Goal: Transaction & Acquisition: Book appointment/travel/reservation

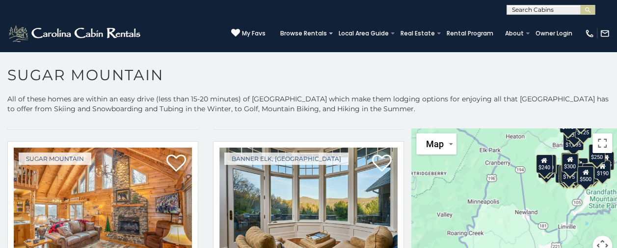
scroll to position [1284, 0]
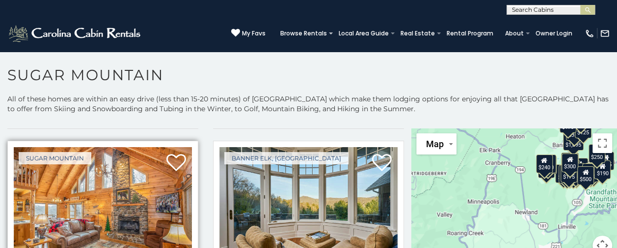
click at [80, 213] on img at bounding box center [103, 206] width 178 height 119
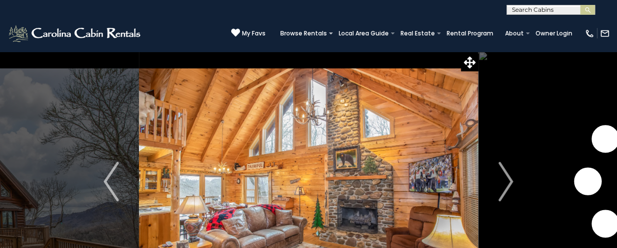
scroll to position [34, 0]
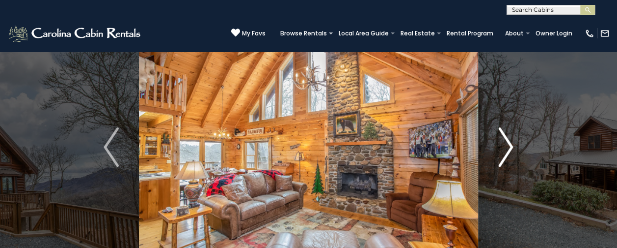
click at [507, 145] on img "Next" at bounding box center [506, 146] width 15 height 39
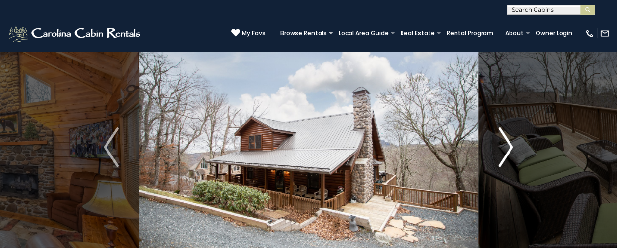
click at [509, 146] on img "Next" at bounding box center [506, 146] width 15 height 39
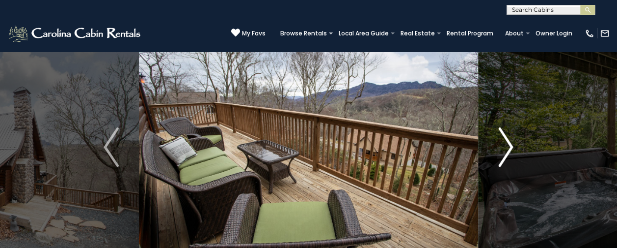
click at [506, 145] on img "Next" at bounding box center [506, 146] width 15 height 39
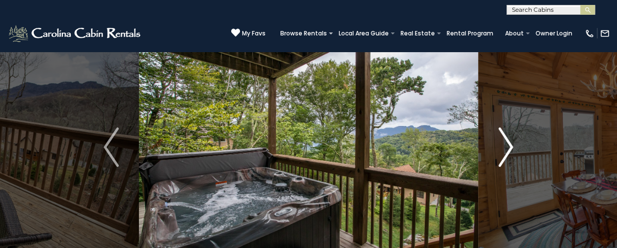
click at [505, 147] on img "Next" at bounding box center [506, 146] width 15 height 39
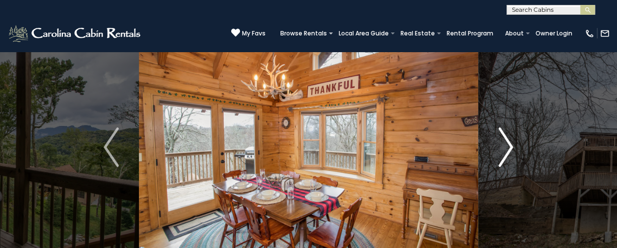
click at [508, 146] on img "Next" at bounding box center [506, 146] width 15 height 39
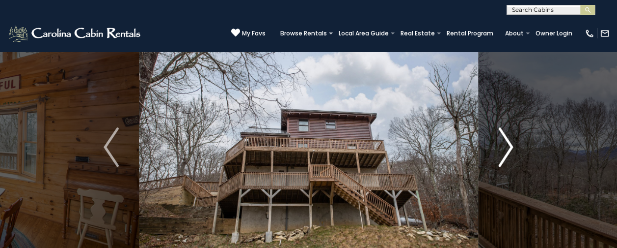
click at [508, 150] on img "Next" at bounding box center [506, 146] width 15 height 39
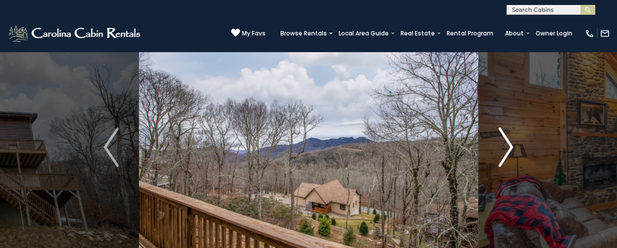
click at [508, 147] on img "Next" at bounding box center [506, 146] width 15 height 39
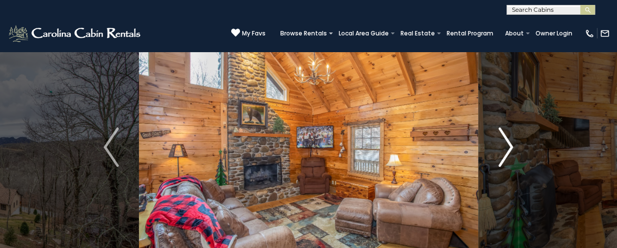
click at [507, 150] on img "Next" at bounding box center [506, 146] width 15 height 39
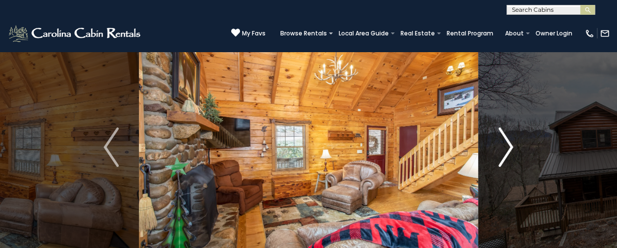
click at [507, 148] on img "Next" at bounding box center [506, 146] width 15 height 39
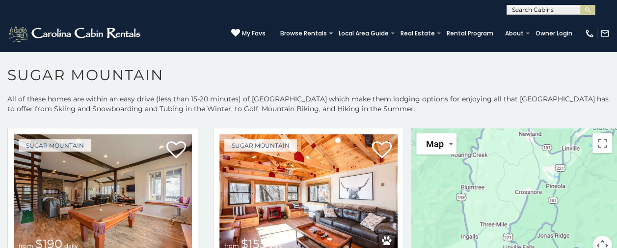
scroll to position [884, 0]
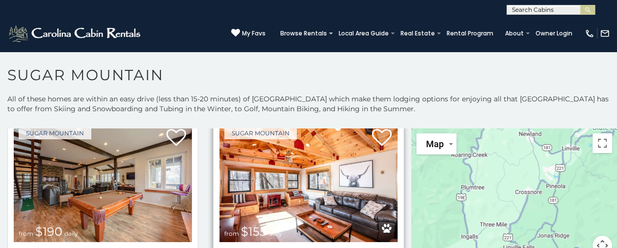
click at [322, 177] on img at bounding box center [309, 181] width 178 height 119
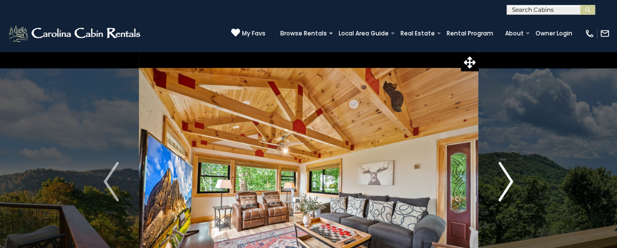
click at [508, 182] on img "Next" at bounding box center [506, 181] width 15 height 39
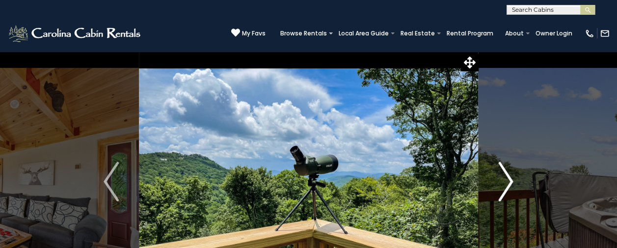
click at [505, 186] on img "Next" at bounding box center [506, 181] width 15 height 39
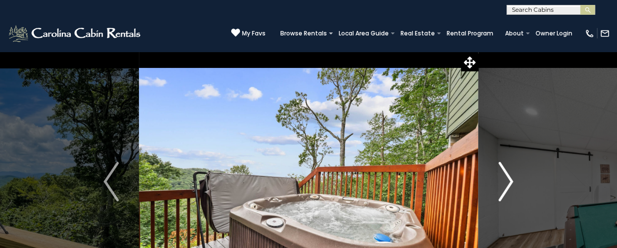
click at [505, 182] on img "Next" at bounding box center [506, 181] width 15 height 39
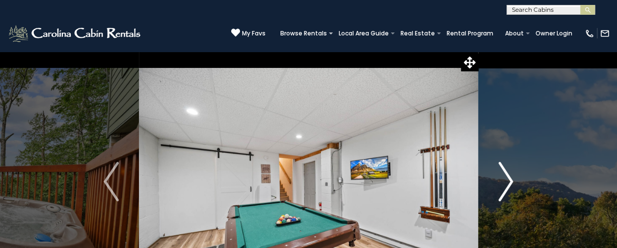
click at [513, 182] on img "Next" at bounding box center [506, 181] width 15 height 39
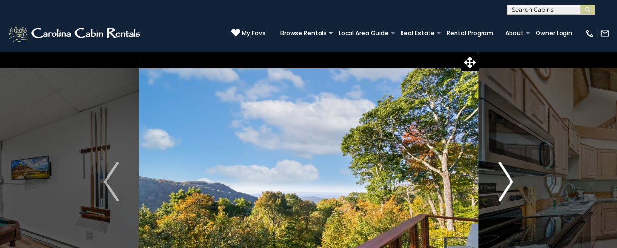
click at [512, 184] on img "Next" at bounding box center [506, 181] width 15 height 39
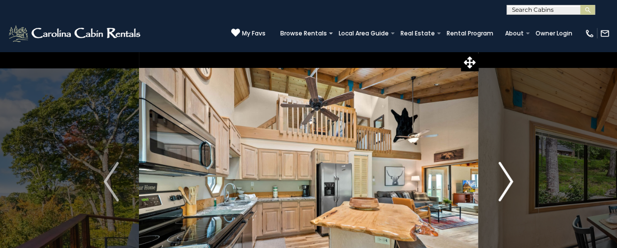
click at [512, 182] on img "Next" at bounding box center [506, 181] width 15 height 39
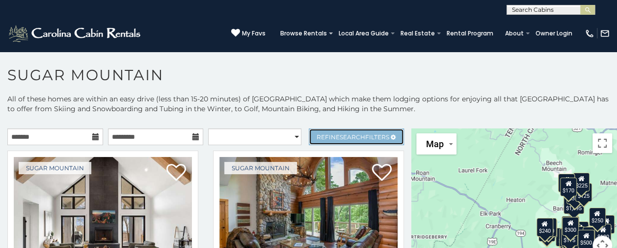
click at [376, 137] on span "Refine Search Filters" at bounding box center [353, 136] width 73 height 7
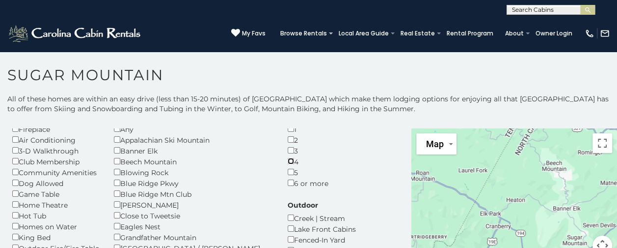
scroll to position [42, 0]
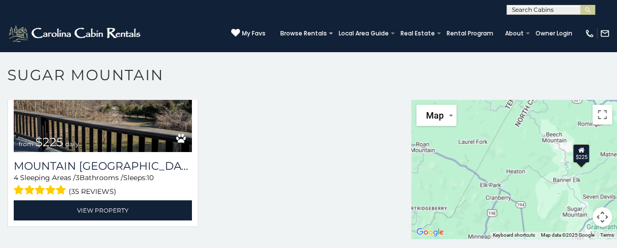
scroll to position [5, 0]
